Goal: Task Accomplishment & Management: Manage account settings

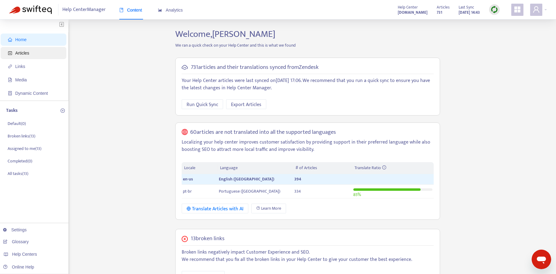
click at [28, 53] on span "Articles" at bounding box center [22, 53] width 14 height 5
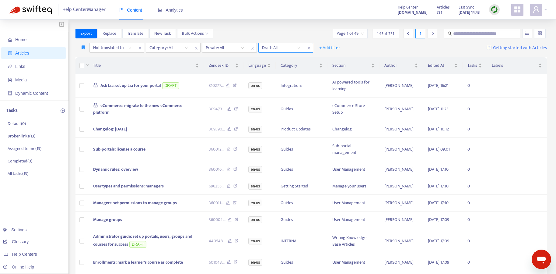
click at [310, 48] on icon "close" at bounding box center [309, 48] width 4 height 4
click at [252, 48] on icon "close" at bounding box center [252, 48] width 2 height 3
click at [118, 48] on div at bounding box center [109, 47] width 37 height 7
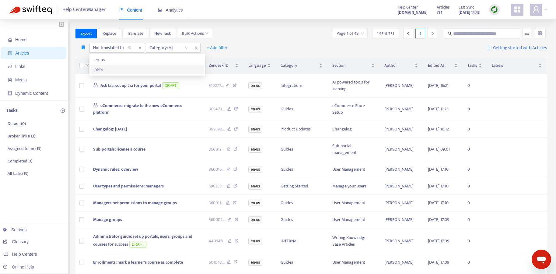
click at [123, 69] on div "pt-br" at bounding box center [147, 69] width 106 height 7
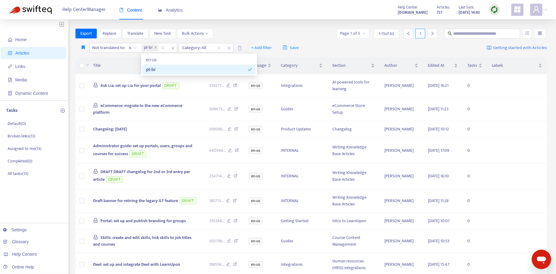
click at [126, 69] on div "Title" at bounding box center [146, 65] width 106 height 7
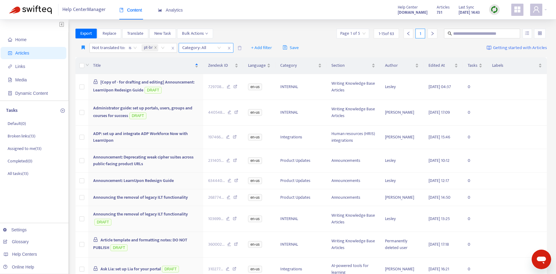
click at [220, 48] on div "Category: All" at bounding box center [201, 47] width 45 height 9
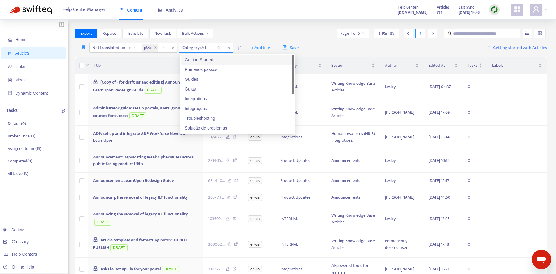
click at [220, 48] on div "Category: All" at bounding box center [201, 47] width 45 height 9
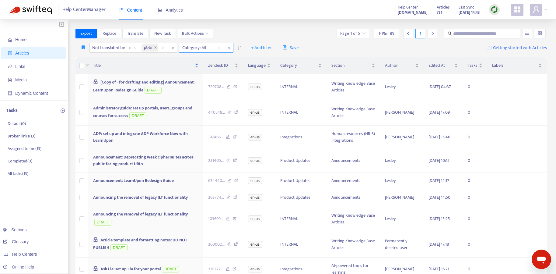
click at [233, 48] on span "close" at bounding box center [229, 47] width 8 height 7
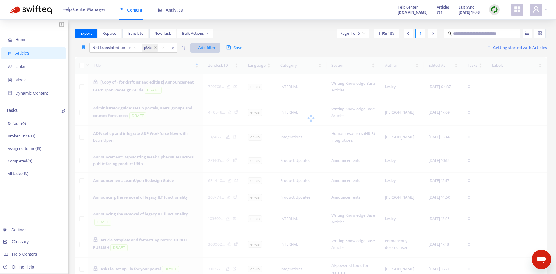
click at [209, 48] on span "+ Add filter" at bounding box center [205, 47] width 21 height 7
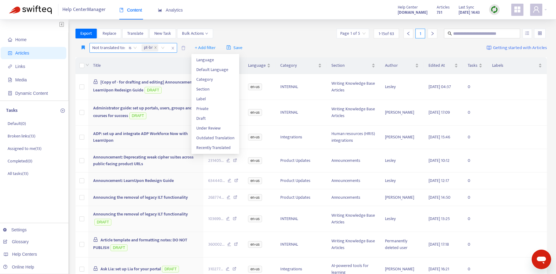
click at [174, 47] on icon "close" at bounding box center [172, 48] width 2 height 3
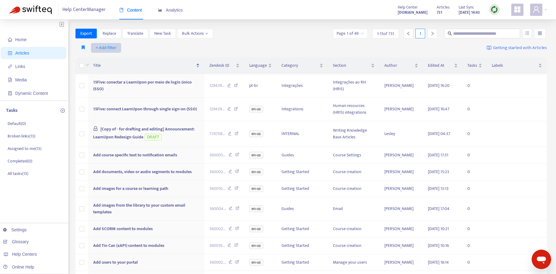
click at [99, 48] on span "+ Add filter" at bounding box center [106, 47] width 21 height 7
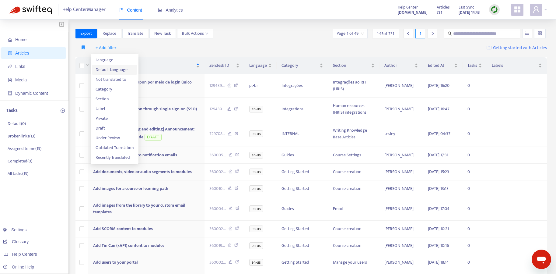
click at [102, 69] on span "Default Language" at bounding box center [115, 69] width 38 height 7
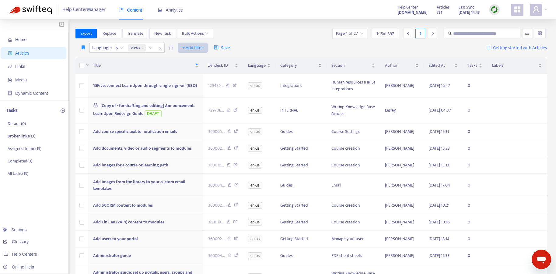
click at [196, 48] on span "+ Add filter" at bounding box center [192, 47] width 21 height 7
click at [197, 119] on span "Draft" at bounding box center [202, 118] width 38 height 7
click at [205, 48] on input "search" at bounding box center [189, 47] width 39 height 9
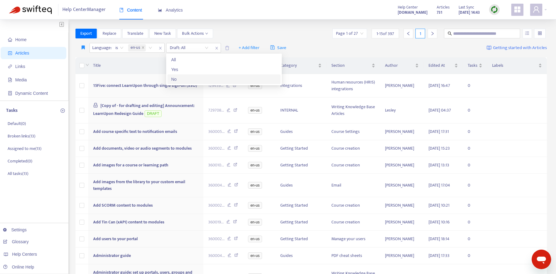
click at [203, 78] on div "No" at bounding box center [224, 79] width 106 height 7
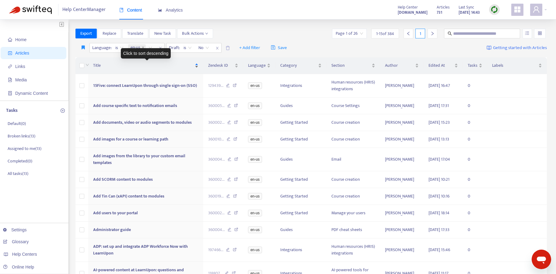
click at [141, 69] on div "Title" at bounding box center [145, 65] width 105 height 7
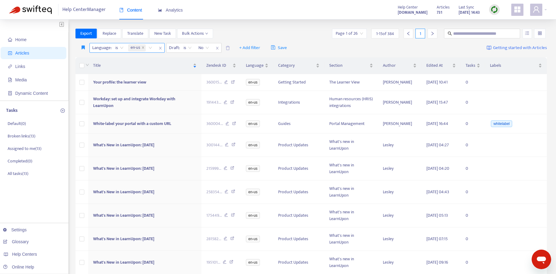
click at [149, 48] on div "en-us" at bounding box center [141, 47] width 29 height 9
click at [140, 70] on div "pt-br" at bounding box center [185, 69] width 106 height 7
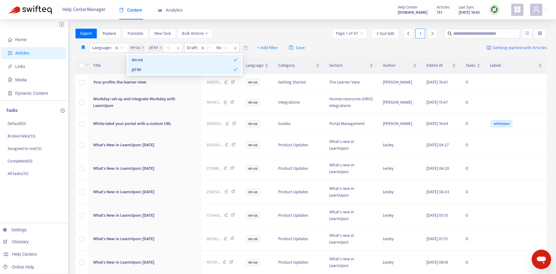
click at [135, 58] on div "en-us" at bounding box center [183, 59] width 102 height 7
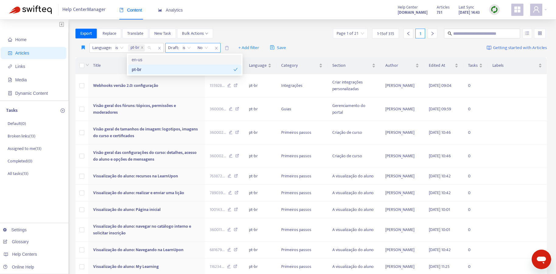
click at [205, 48] on span "No" at bounding box center [203, 47] width 11 height 9
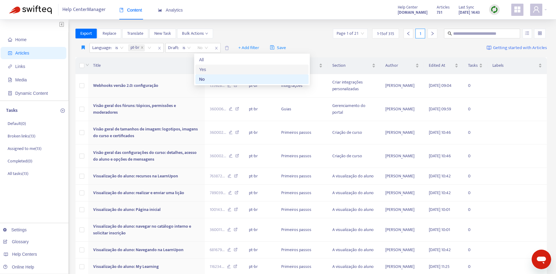
click at [204, 68] on div "Yes" at bounding box center [252, 69] width 106 height 7
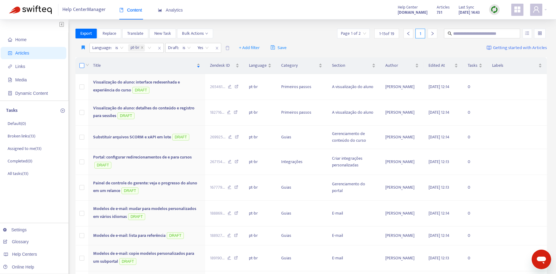
click at [80, 68] on label at bounding box center [81, 65] width 5 height 7
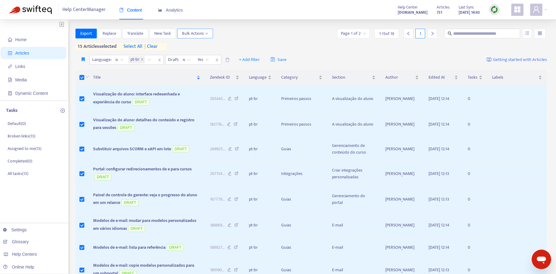
click at [191, 35] on span "Bulk Actions" at bounding box center [195, 33] width 26 height 7
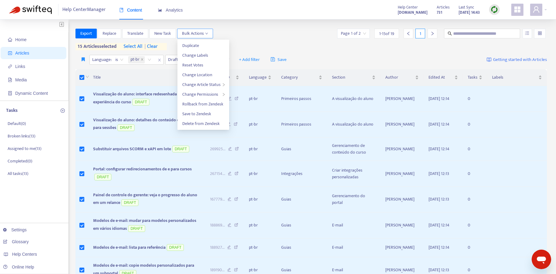
click at [191, 35] on span "Bulk Actions" at bounding box center [195, 33] width 26 height 7
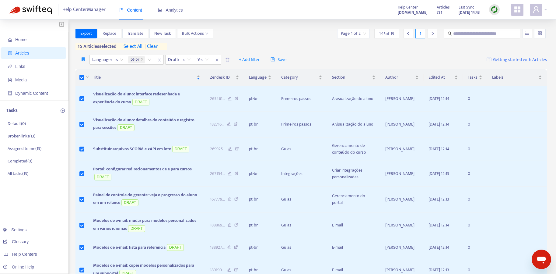
click at [76, 77] on th at bounding box center [82, 77] width 13 height 17
click at [78, 77] on th at bounding box center [82, 77] width 13 height 17
click at [153, 46] on span "| clear" at bounding box center [150, 46] width 15 height 7
